Goal: Task Accomplishment & Management: Manage account settings

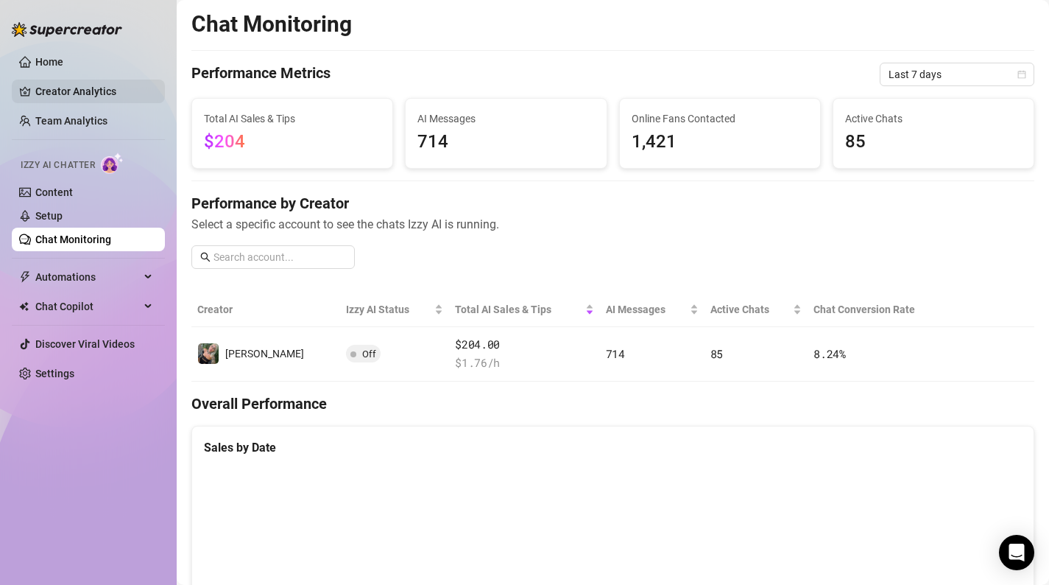
click at [123, 89] on link "Creator Analytics" at bounding box center [94, 92] width 118 height 24
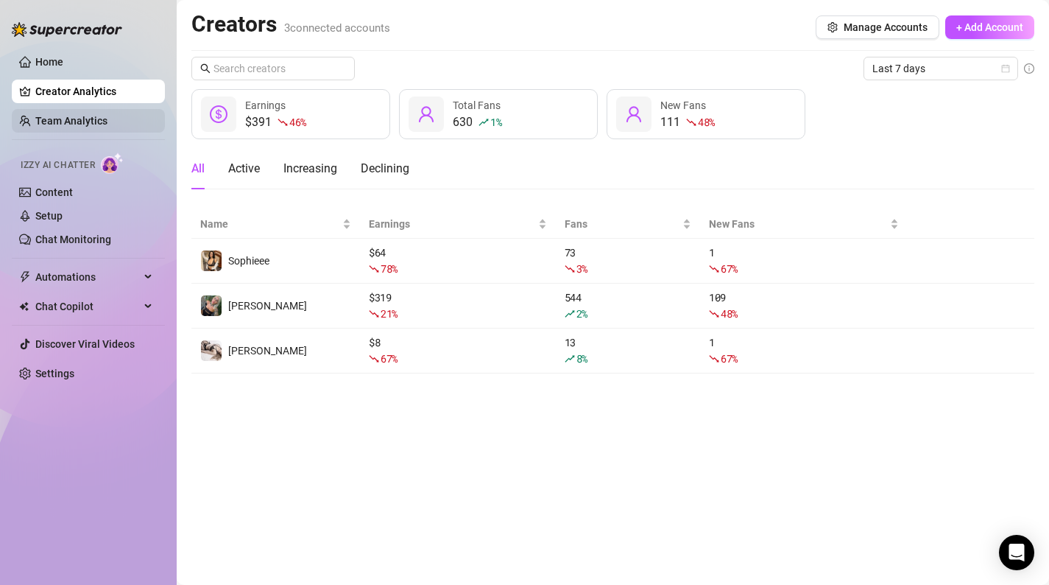
click at [83, 127] on link "Team Analytics" at bounding box center [71, 121] width 72 height 12
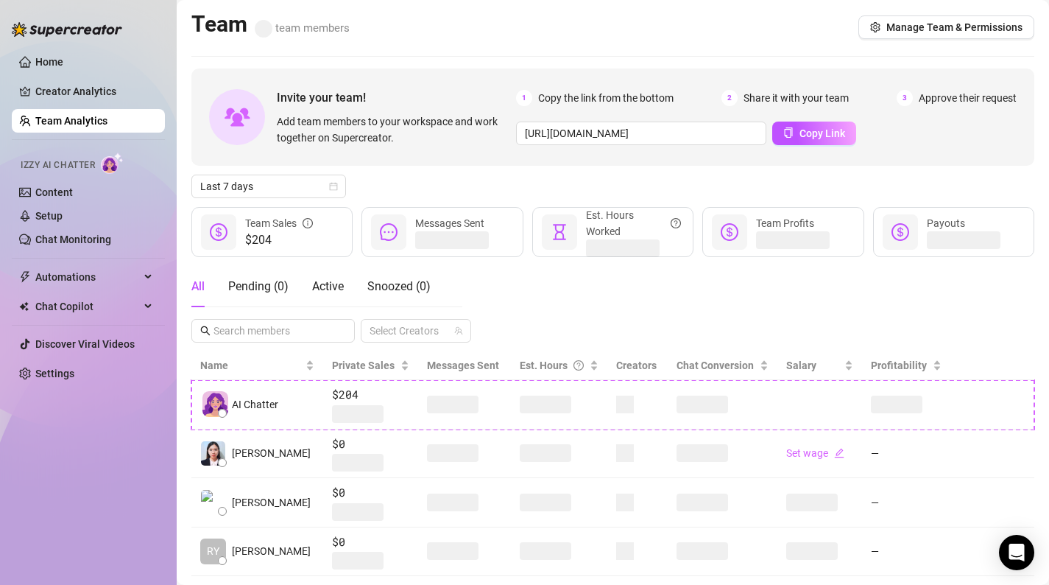
scroll to position [29, 0]
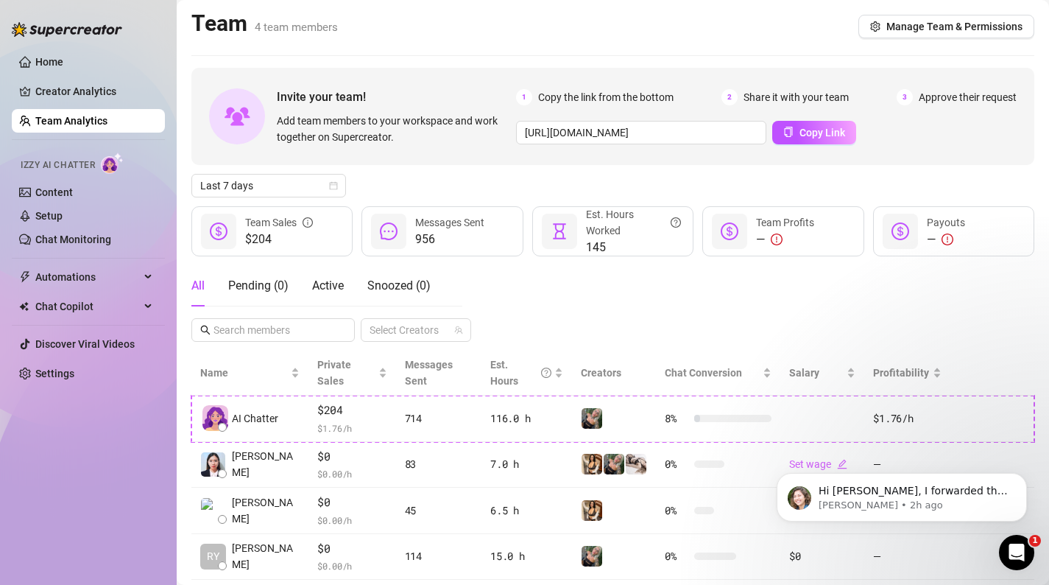
scroll to position [2, 0]
click at [1001, 549] on div "Open Intercom Messenger" at bounding box center [1014, 550] width 49 height 49
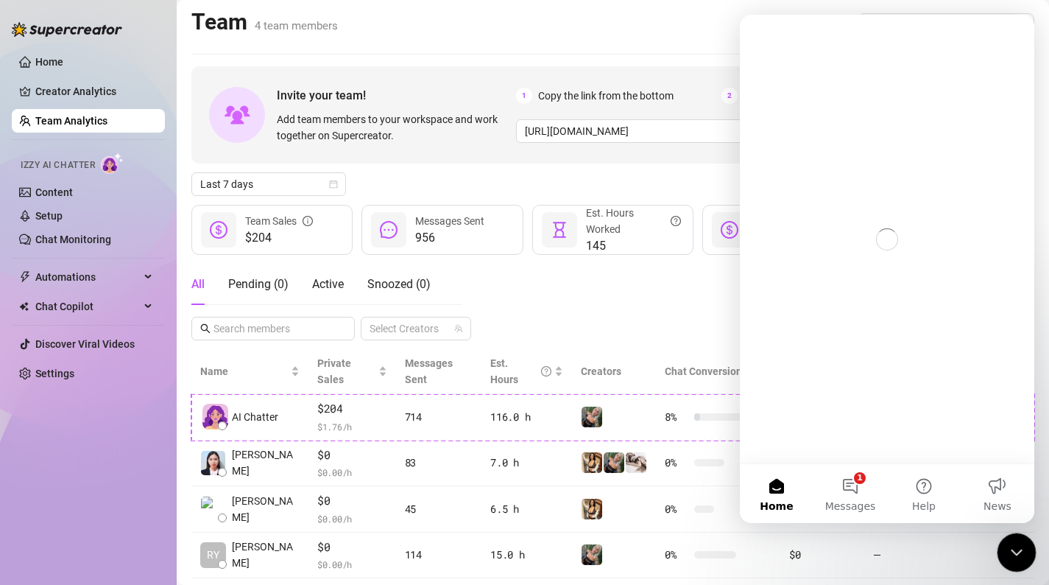
scroll to position [0, 0]
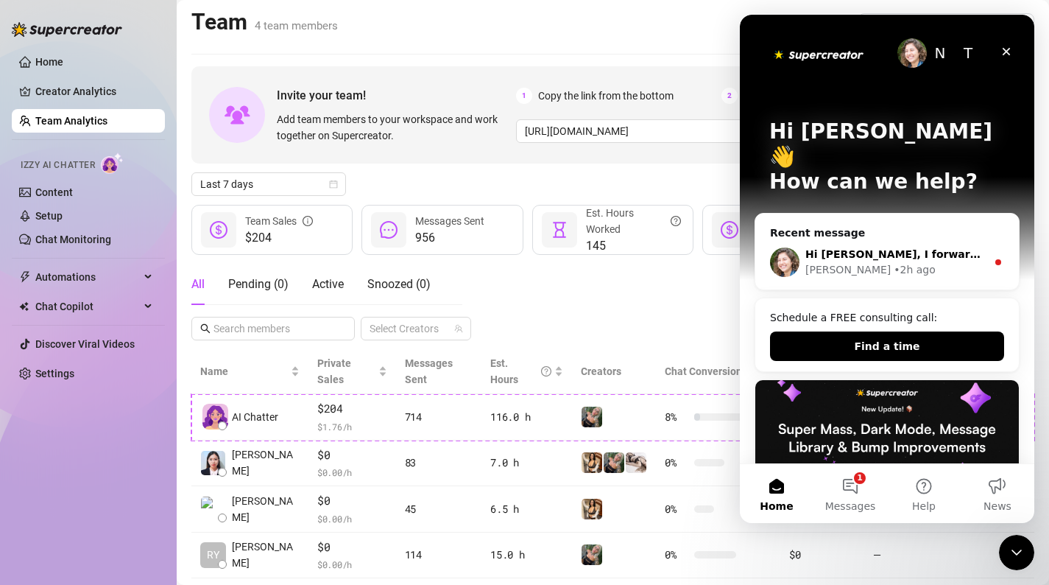
click at [961, 255] on div "Hi Molly, I forwarded this info to our team and I'll get back to you as soon as…" at bounding box center [887, 262] width 264 height 54
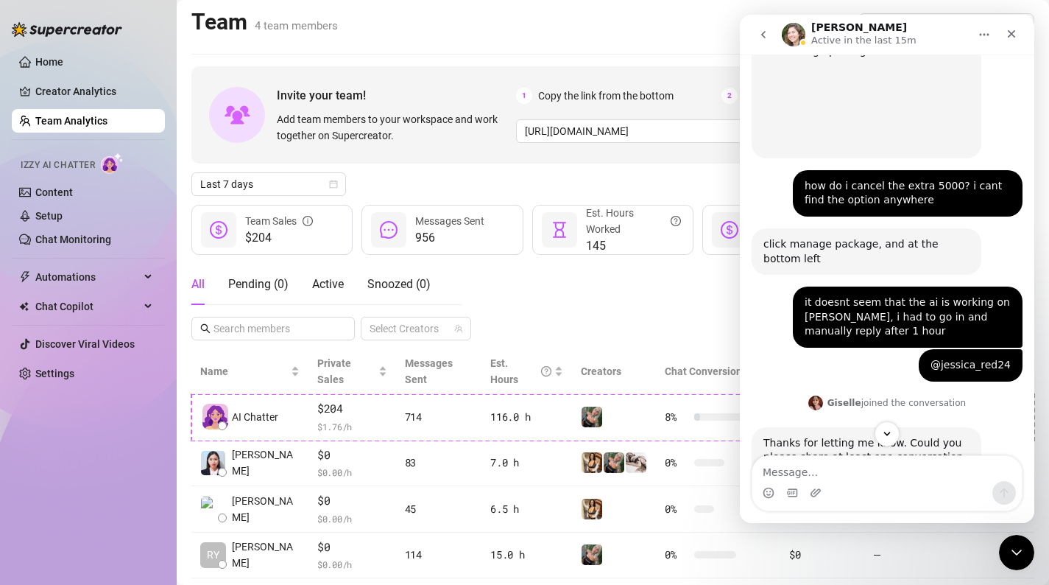
scroll to position [1479, 0]
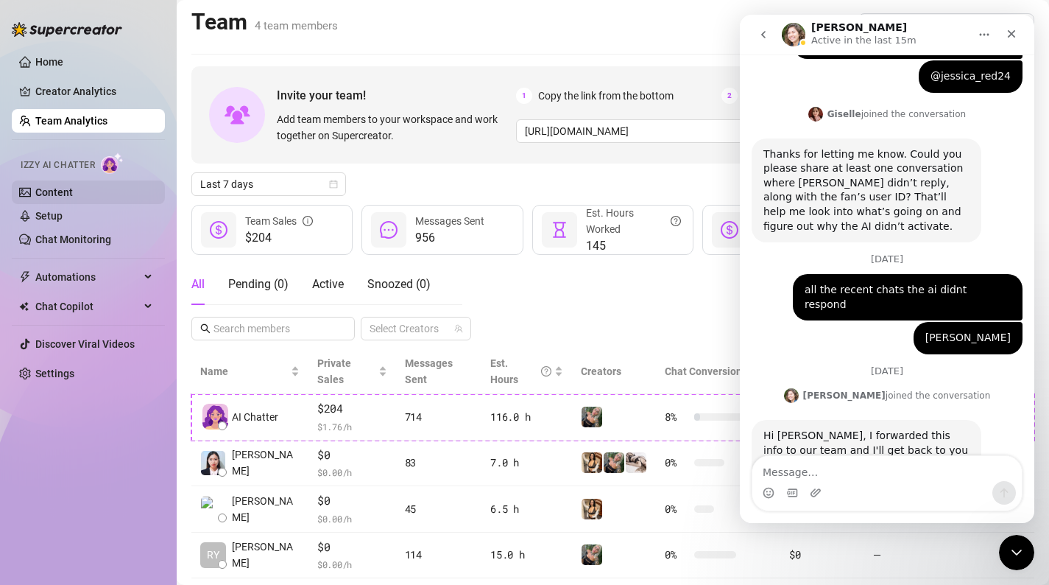
click at [73, 191] on link "Content" at bounding box center [54, 192] width 38 height 12
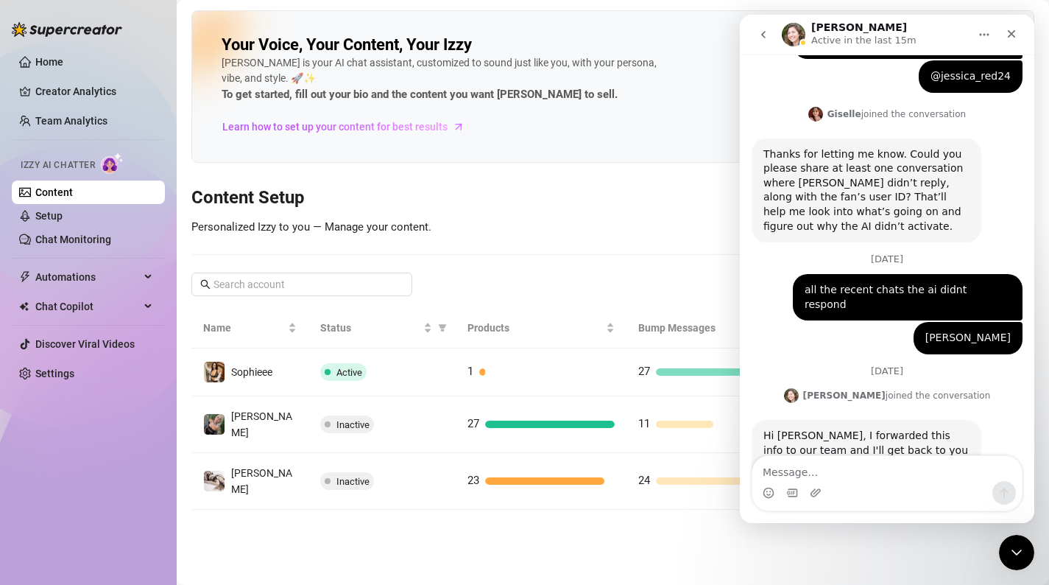
click at [489, 215] on div "Your Voice, Your Content, Your Izzy Izzy is your AI chat assistant, customized …" at bounding box center [612, 259] width 843 height 499
click at [1001, 550] on div "Close Intercom Messenger" at bounding box center [1014, 549] width 35 height 35
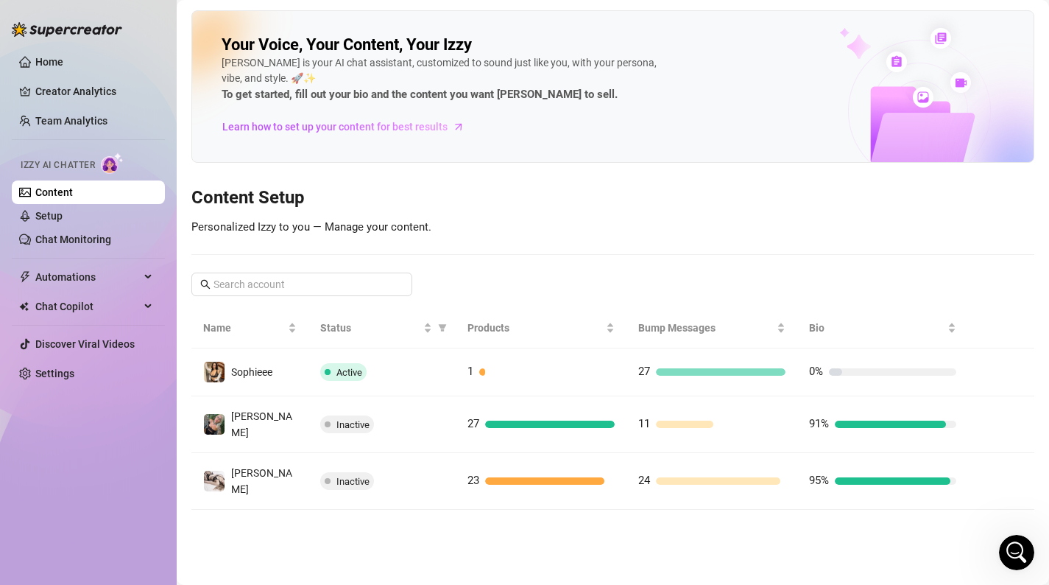
scroll to position [1479, 0]
click at [120, 99] on link "Creator Analytics" at bounding box center [94, 92] width 118 height 24
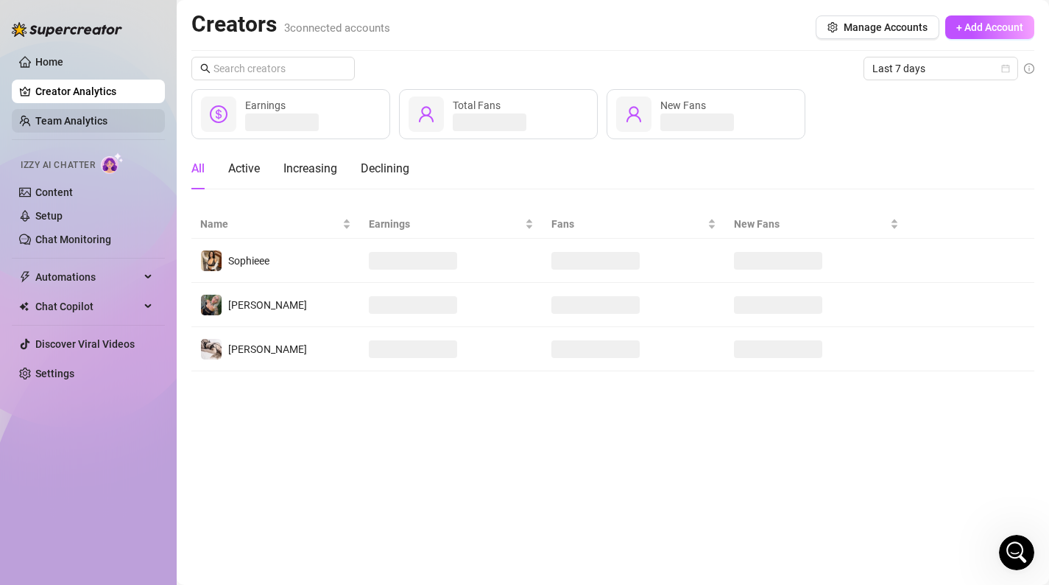
click at [107, 124] on link "Team Analytics" at bounding box center [71, 121] width 72 height 12
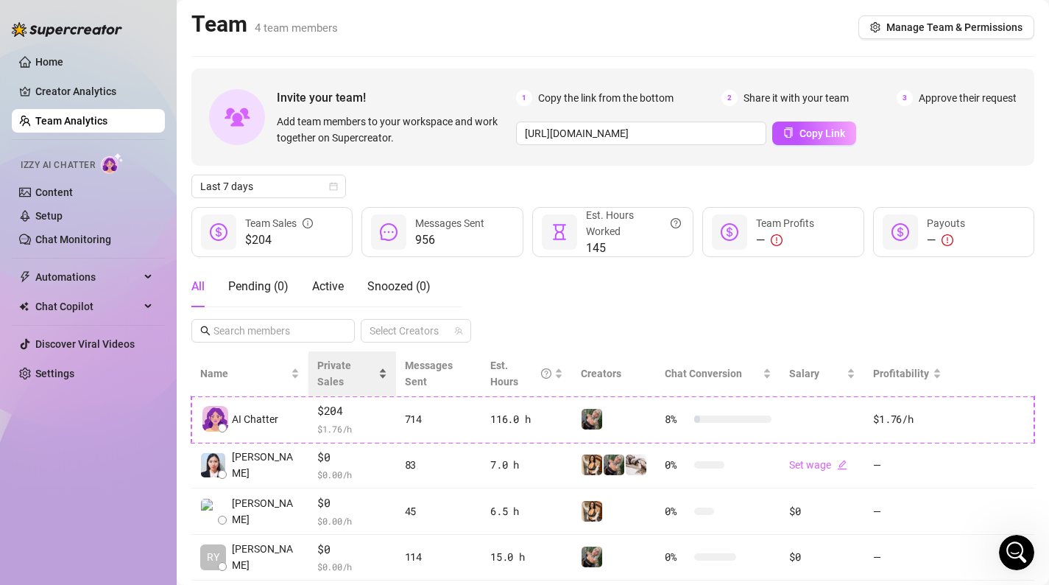
scroll to position [70, 0]
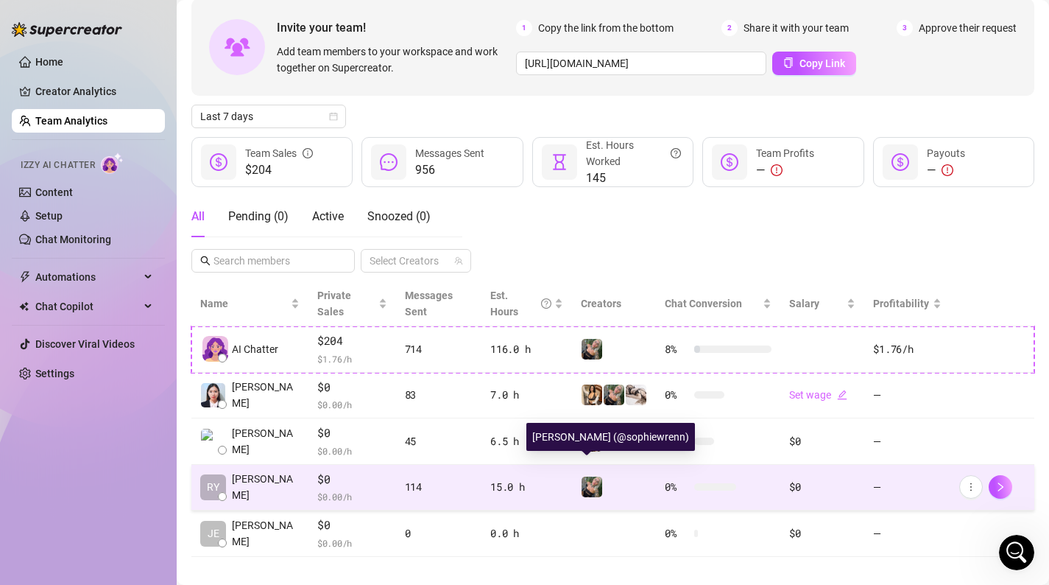
click at [588, 476] on img at bounding box center [592, 486] width 21 height 21
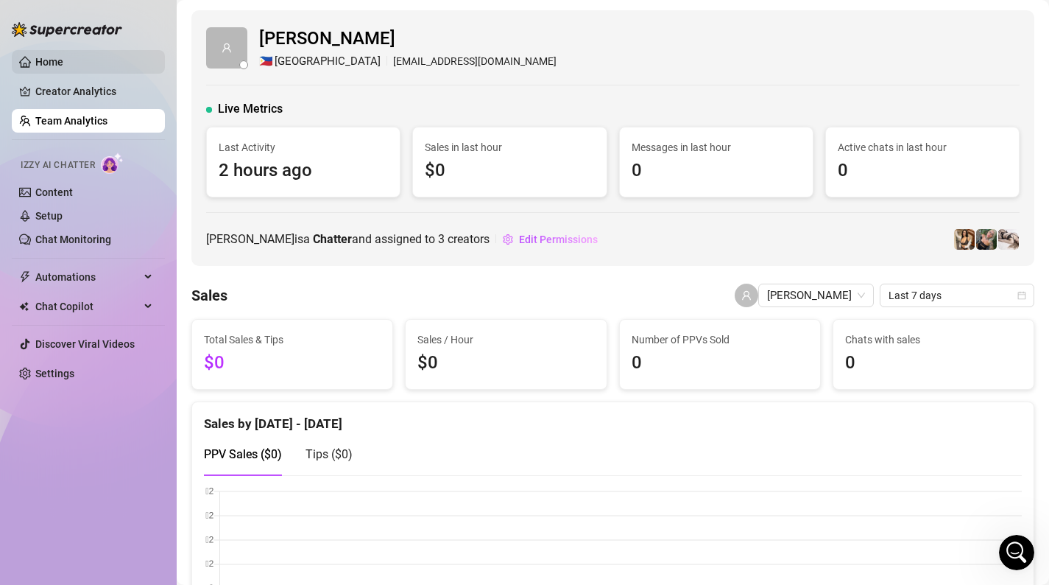
click at [63, 59] on link "Home" at bounding box center [49, 62] width 28 height 12
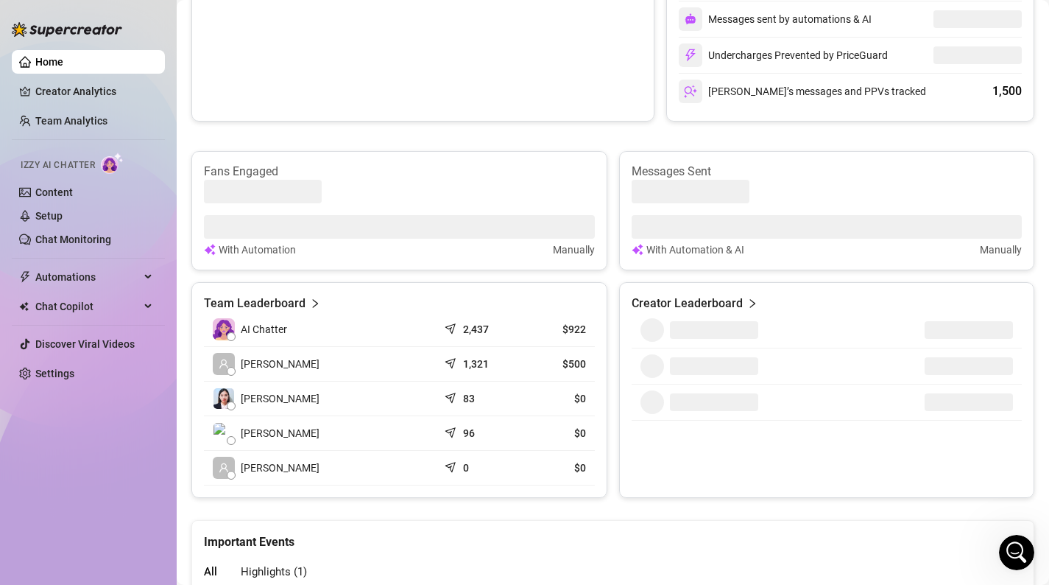
scroll to position [437, 0]
click at [487, 359] on article "1,321" at bounding box center [476, 363] width 26 height 15
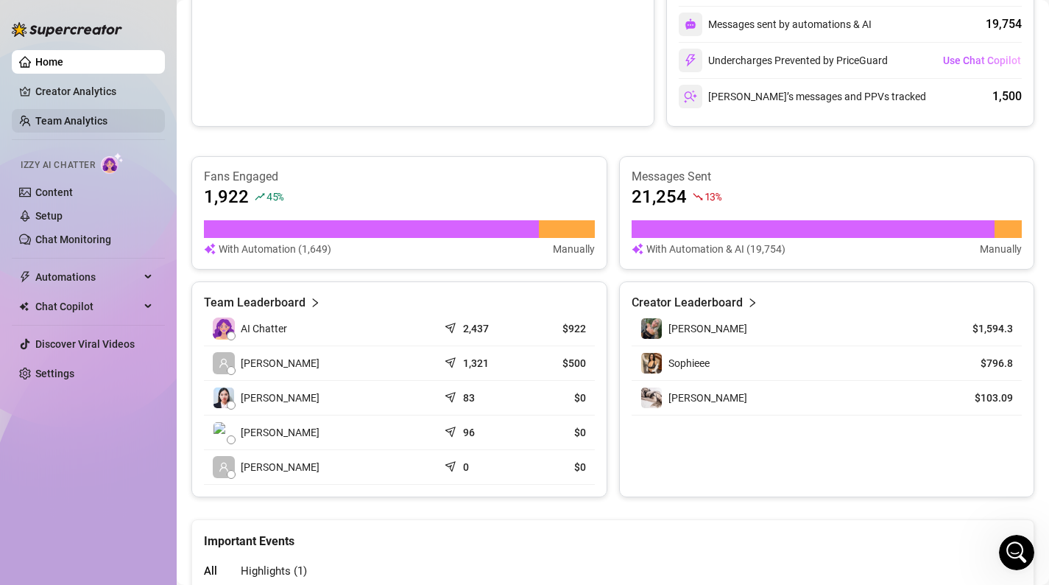
click at [105, 115] on link "Team Analytics" at bounding box center [71, 121] width 72 height 12
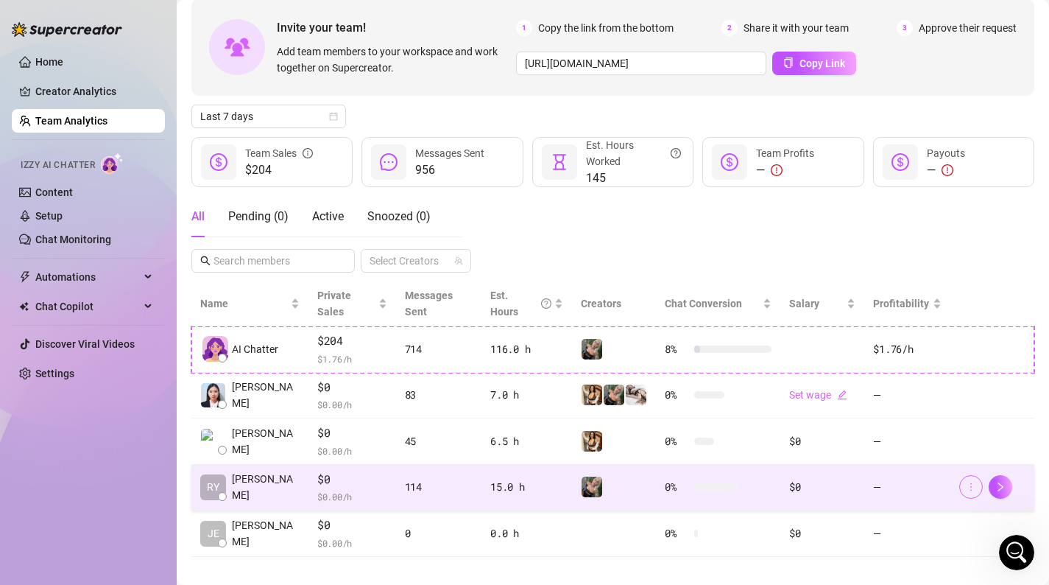
click at [976, 475] on button "button" at bounding box center [971, 487] width 24 height 24
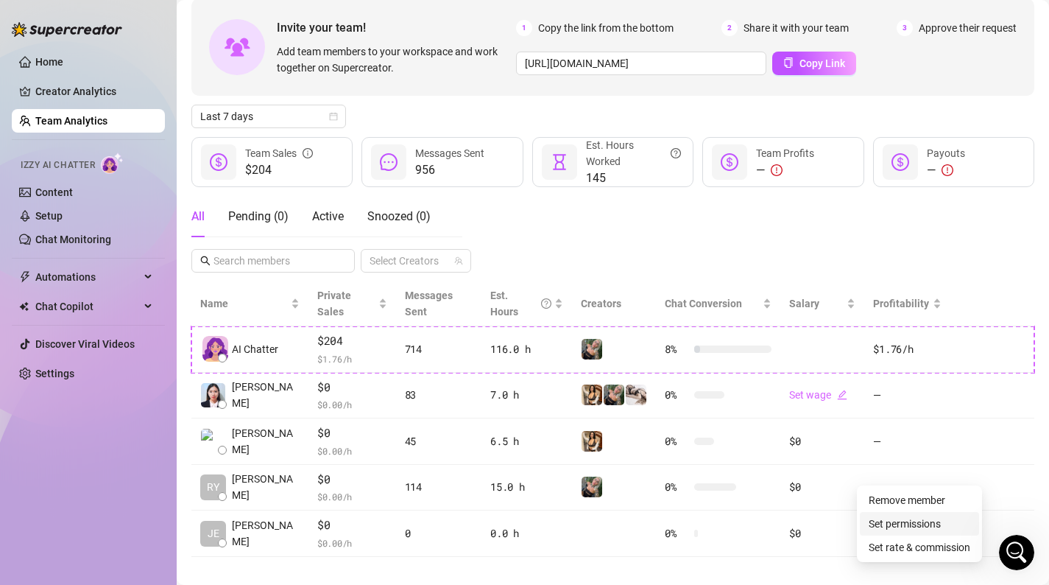
click at [941, 523] on link "Set permissions" at bounding box center [905, 524] width 72 height 12
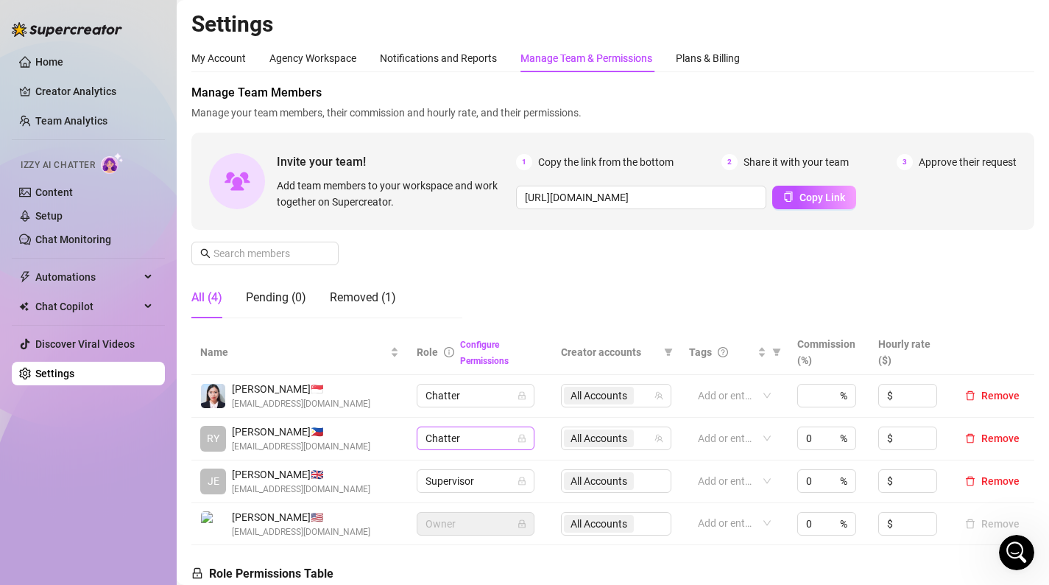
click at [499, 443] on span "Chatter" at bounding box center [476, 438] width 100 height 22
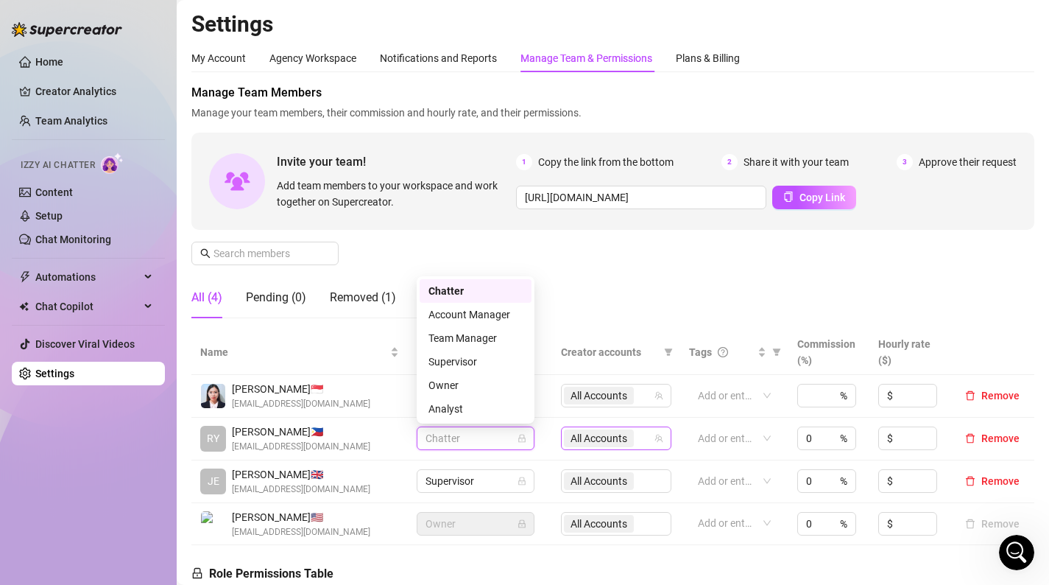
click at [631, 442] on span "All Accounts" at bounding box center [599, 438] width 70 height 18
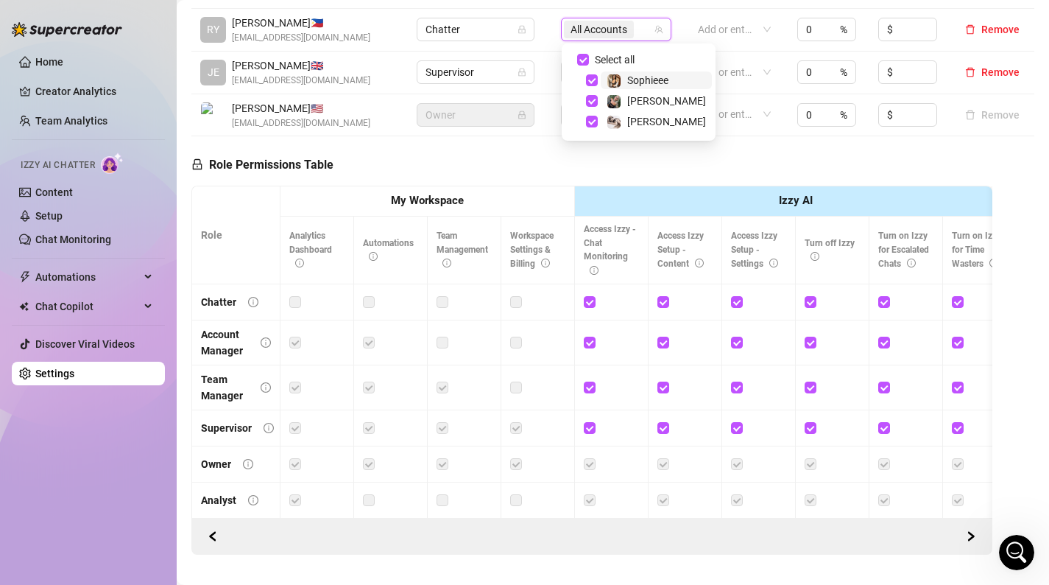
scroll to position [410, 0]
